Goal: Information Seeking & Learning: Check status

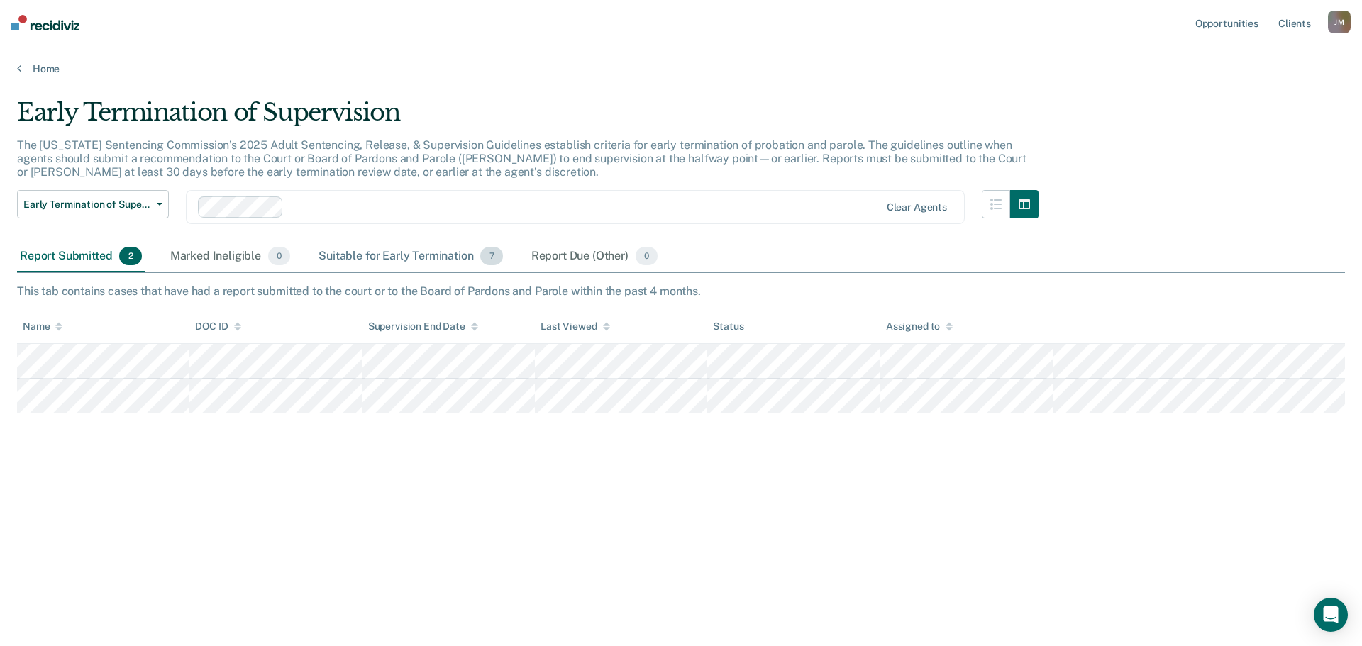
click at [388, 257] on div "Suitable for Early Termination 7" at bounding box center [410, 256] width 189 height 31
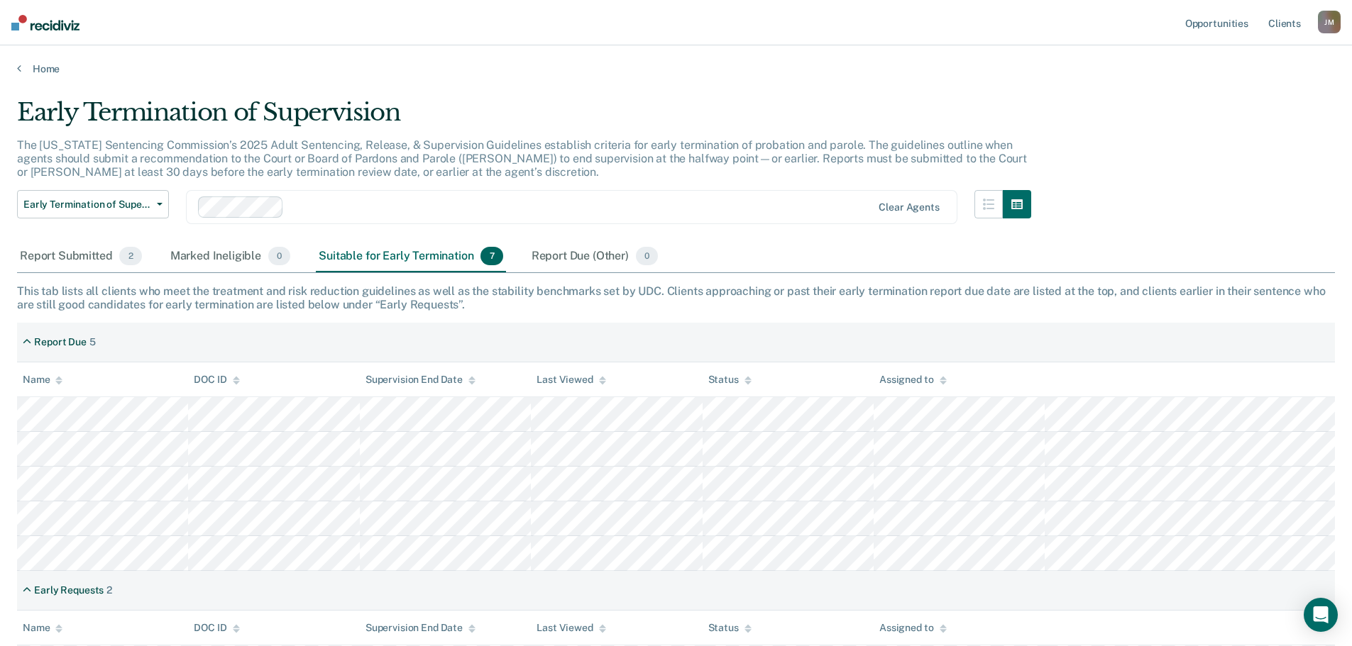
scroll to position [69, 0]
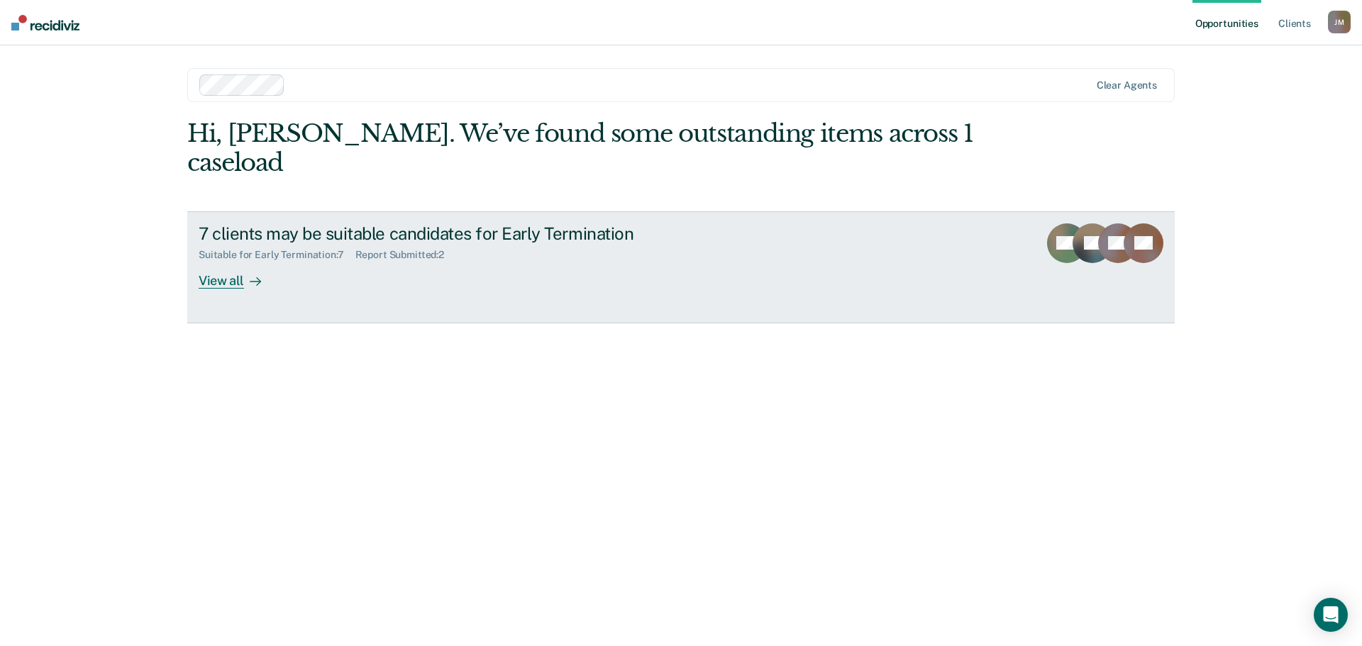
click at [323, 236] on div "7 clients may be suitable candidates for Early Termination Suitable for Early T…" at bounding box center [465, 256] width 532 height 65
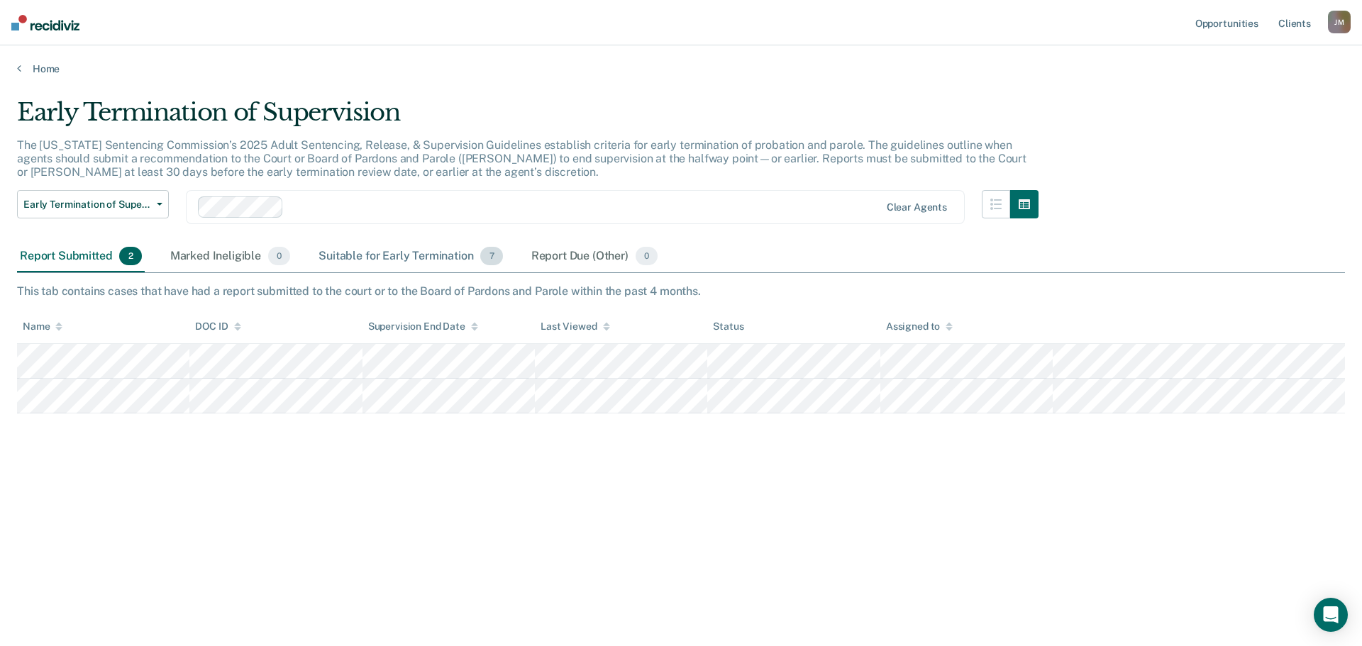
click at [421, 258] on div "Suitable for Early Termination 7" at bounding box center [410, 256] width 189 height 31
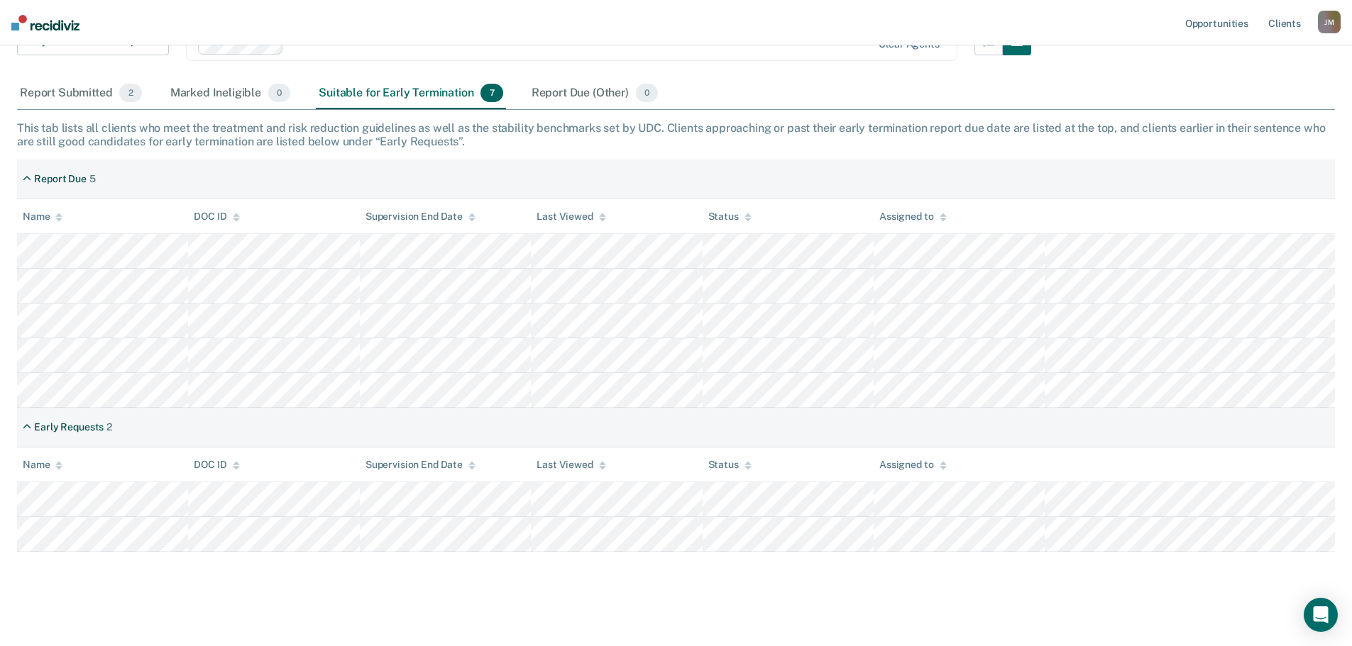
scroll to position [171, 0]
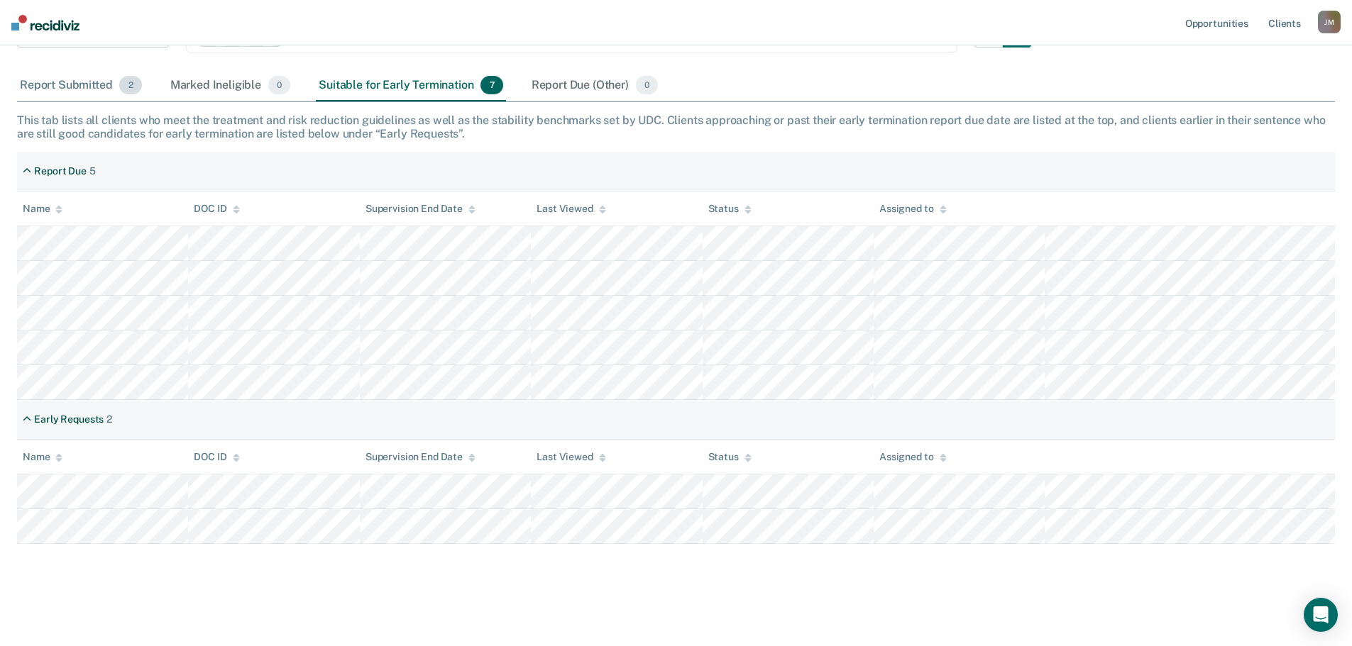
click at [46, 86] on div "Report Submitted 2" at bounding box center [81, 85] width 128 height 31
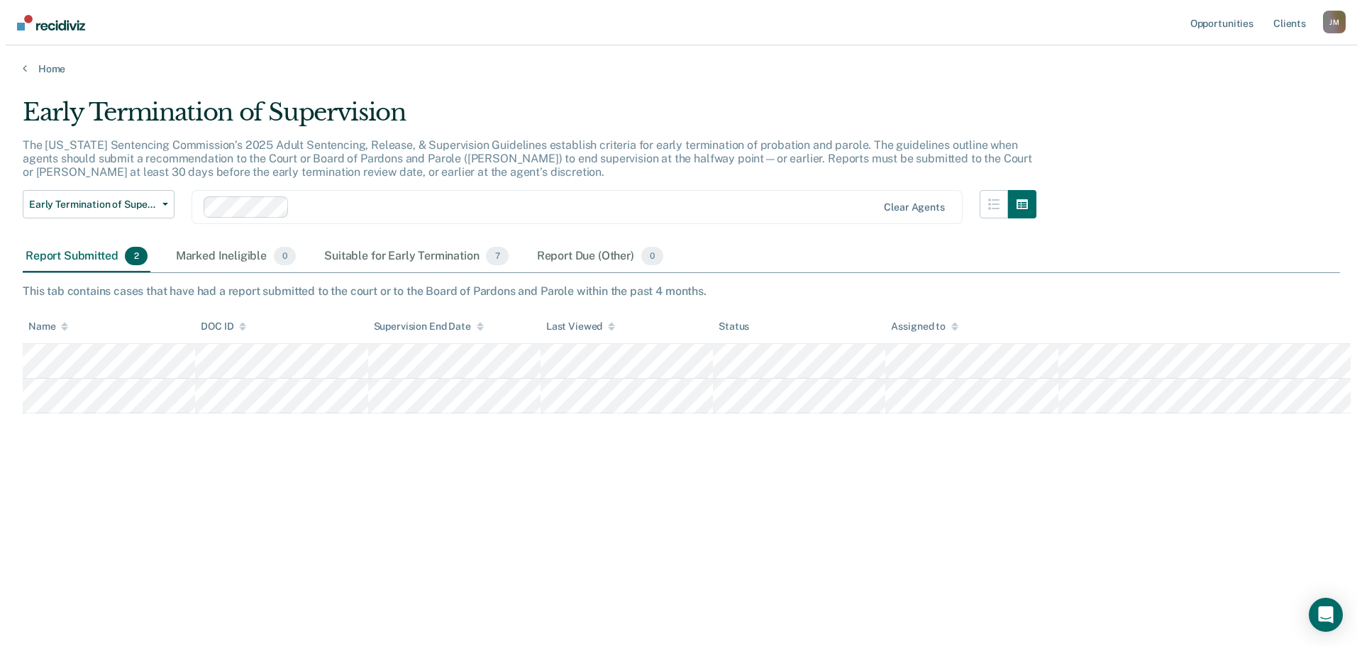
scroll to position [0, 0]
